Goal: Information Seeking & Learning: Learn about a topic

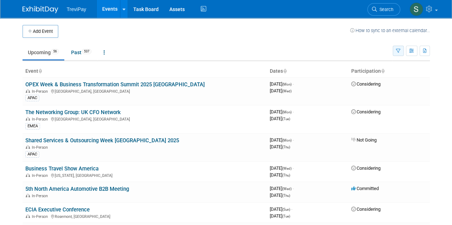
click at [401, 50] on button "button" at bounding box center [397, 51] width 11 height 10
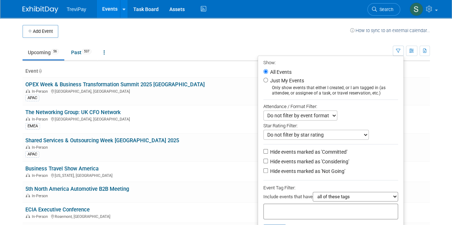
click at [290, 79] on label "Just My Events" at bounding box center [285, 80] width 35 height 7
click at [268, 79] on input "Just My Events" at bounding box center [265, 80] width 5 height 5
radio input "true"
click at [265, 72] on li "All Events" at bounding box center [330, 72] width 145 height 9
click at [263, 72] on input "All Events" at bounding box center [265, 71] width 5 height 5
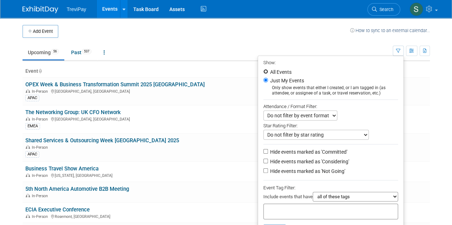
radio input "true"
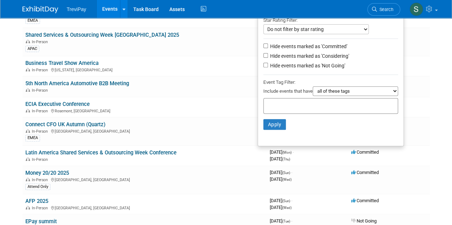
scroll to position [107, 0]
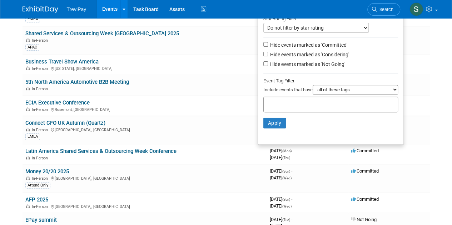
click at [356, 90] on select "all of these tags any one of these tags only and exactly these specific tags" at bounding box center [354, 90] width 85 height 10
click at [293, 108] on div at bounding box center [330, 105] width 135 height 16
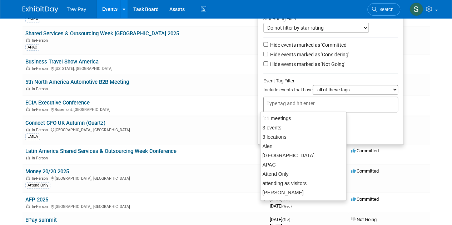
click at [293, 103] on input "text" at bounding box center [294, 103] width 57 height 7
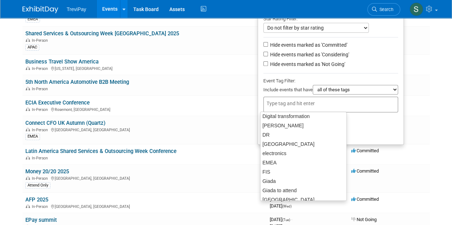
scroll to position [178, 0]
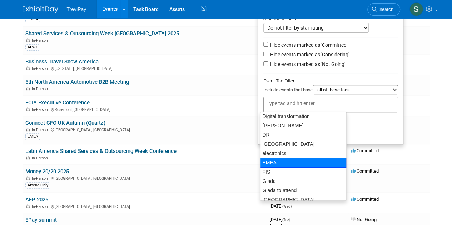
click at [273, 158] on div "EMEA" at bounding box center [303, 163] width 86 height 10
type input "EMEA"
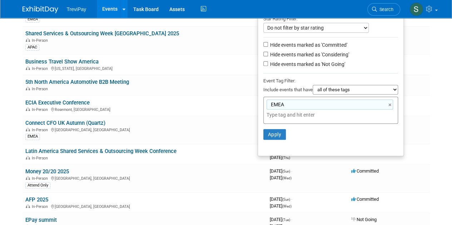
click at [336, 145] on ul "Show: All Events Just My Events Only show events that either I created, or I am…" at bounding box center [330, 53] width 146 height 208
click at [275, 134] on button "Apply" at bounding box center [274, 134] width 23 height 11
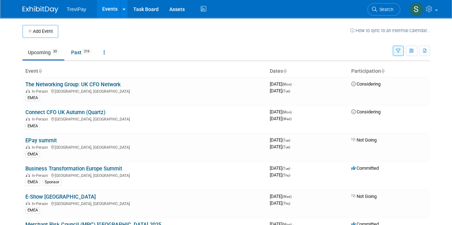
click at [4, 150] on body "TreviPay Events Add Event Bulk Upload Events Shareable Event Boards Recently Vi…" at bounding box center [226, 112] width 452 height 225
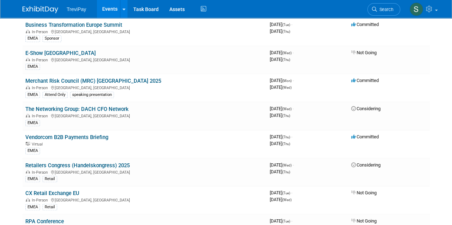
scroll to position [143, 0]
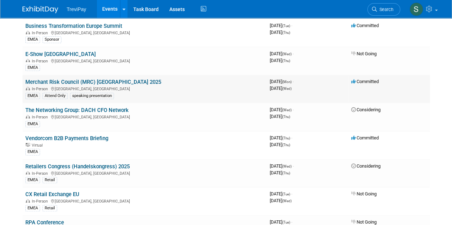
click at [110, 82] on link "Merchant Risk Council (MRC) [GEOGRAPHIC_DATA] 2025" at bounding box center [93, 82] width 136 height 6
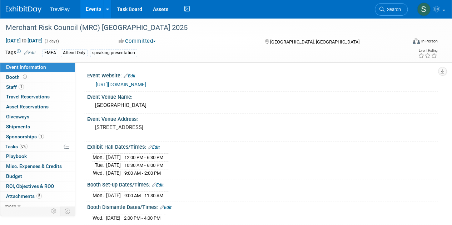
click at [146, 85] on link "https://merchantriskcouncil.org/events/2025/mrc-amsterdam-2025" at bounding box center [121, 85] width 50 height 6
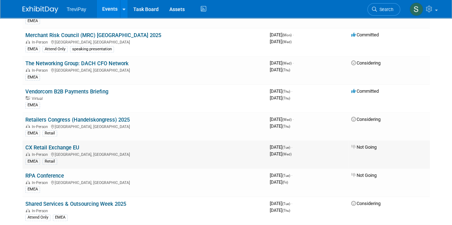
scroll to position [178, 0]
